Goal: Information Seeking & Learning: Find specific page/section

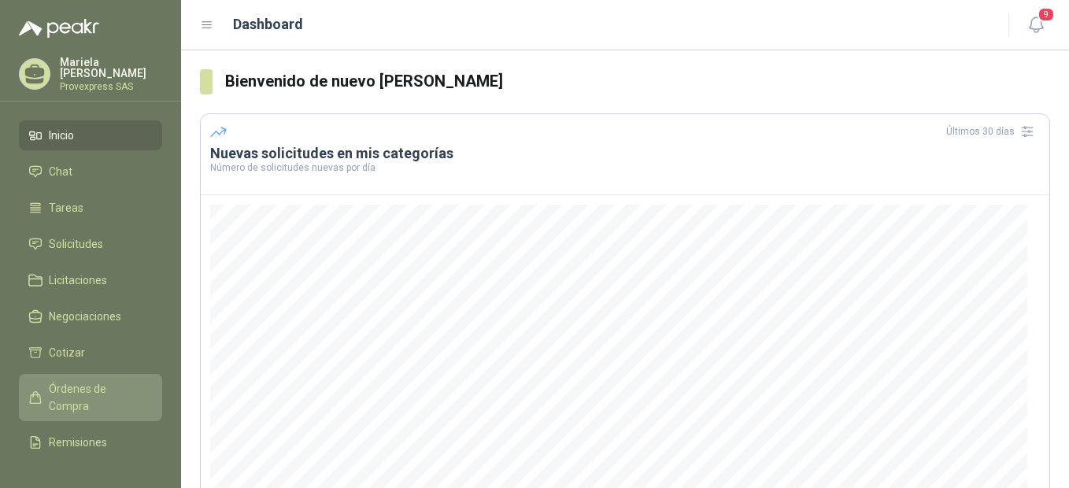
click at [82, 381] on span "Órdenes de Compra" at bounding box center [98, 397] width 98 height 35
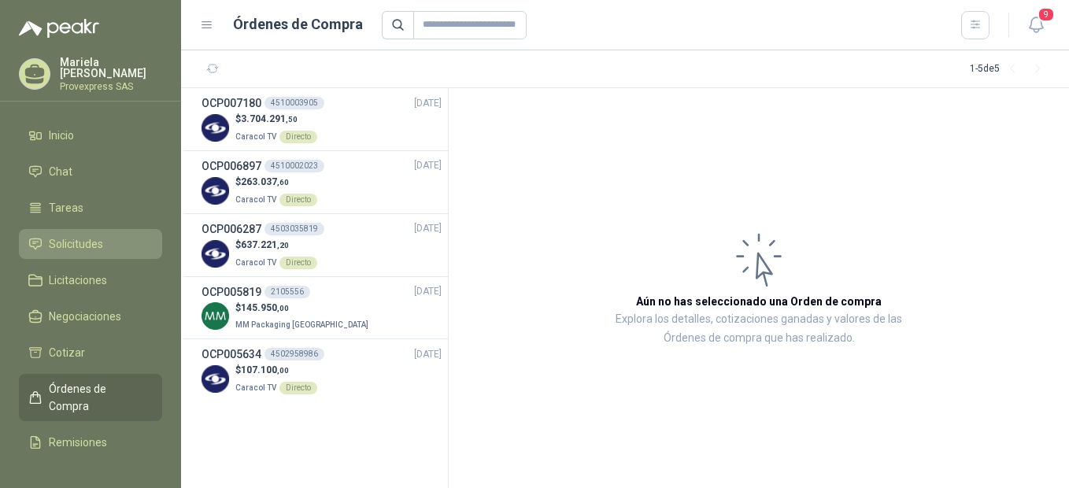
click at [73, 248] on span "Solicitudes" at bounding box center [76, 243] width 54 height 17
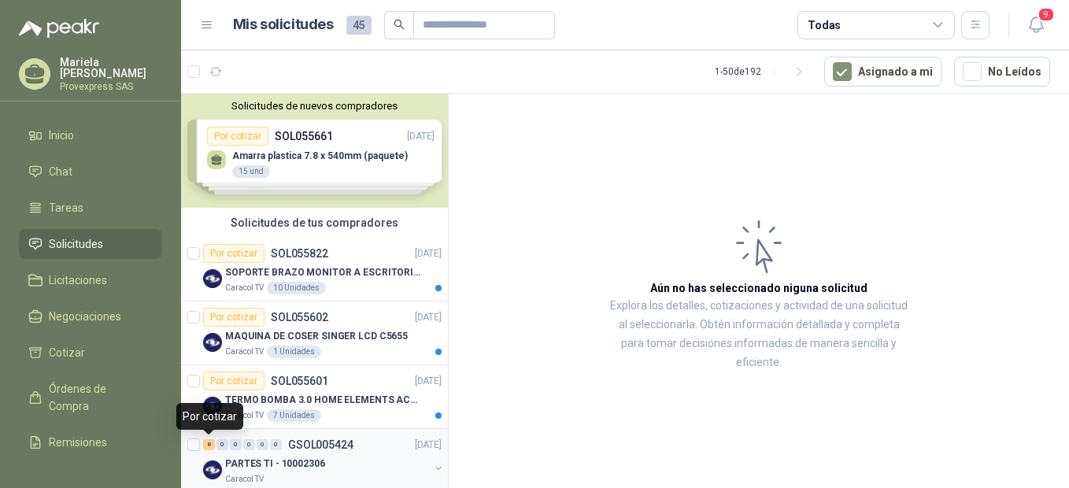
click at [208, 448] on div "8" at bounding box center [209, 444] width 12 height 11
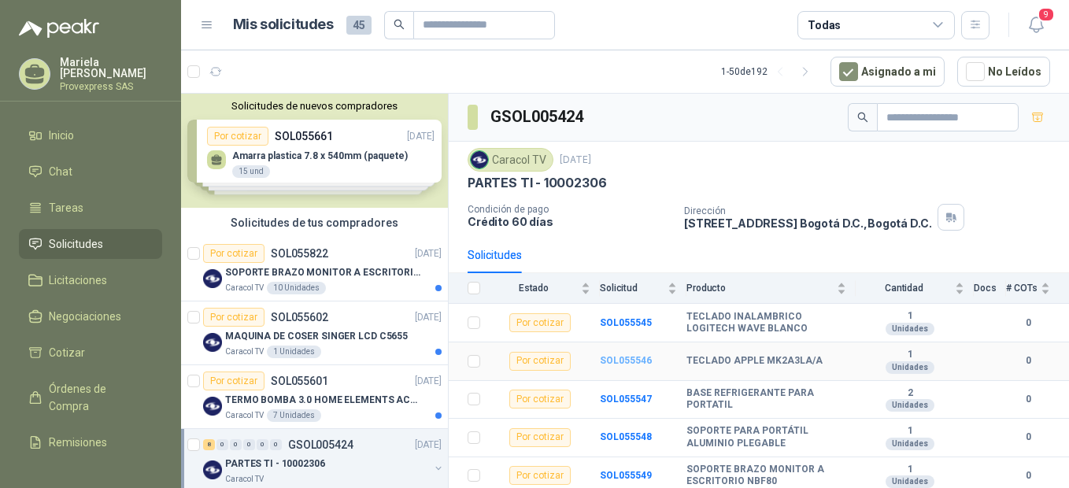
click at [630, 358] on b "SOL055546" at bounding box center [626, 360] width 52 height 11
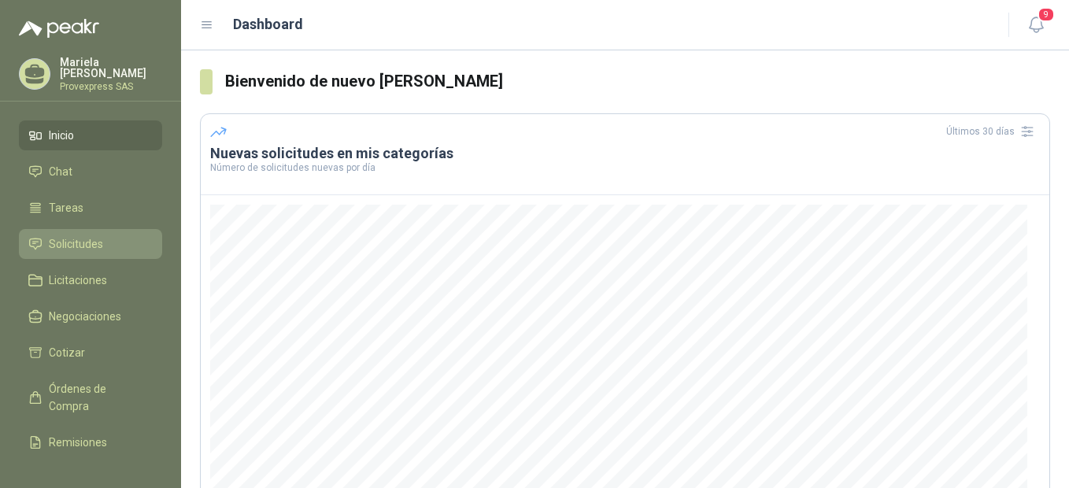
click at [68, 236] on span "Solicitudes" at bounding box center [76, 243] width 54 height 17
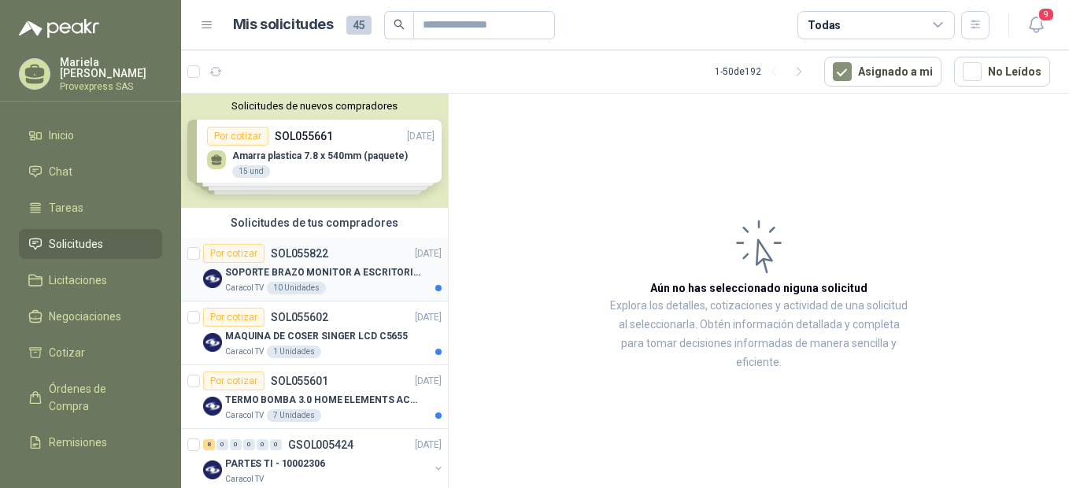
click at [232, 253] on div "Por cotizar" at bounding box center [233, 253] width 61 height 19
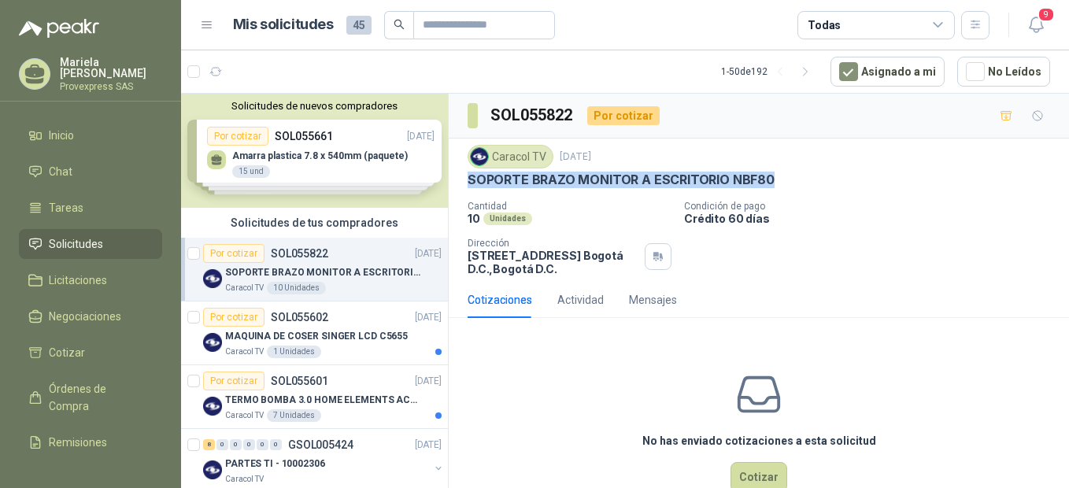
drag, startPoint x: 778, startPoint y: 179, endPoint x: 459, endPoint y: 179, distance: 318.8
click at [459, 179] on div "Caracol TV [DATE] SOPORTE BRAZO MONITOR A ESCRITORIO NBF80 Cantidad 10 Unidades…" at bounding box center [759, 210] width 620 height 143
drag, startPoint x: 459, startPoint y: 179, endPoint x: 569, endPoint y: 177, distance: 110.2
copy p "SOPORTE BRAZO MONITOR A ESCRITORIO NBF80"
